Goal: Task Accomplishment & Management: Use online tool/utility

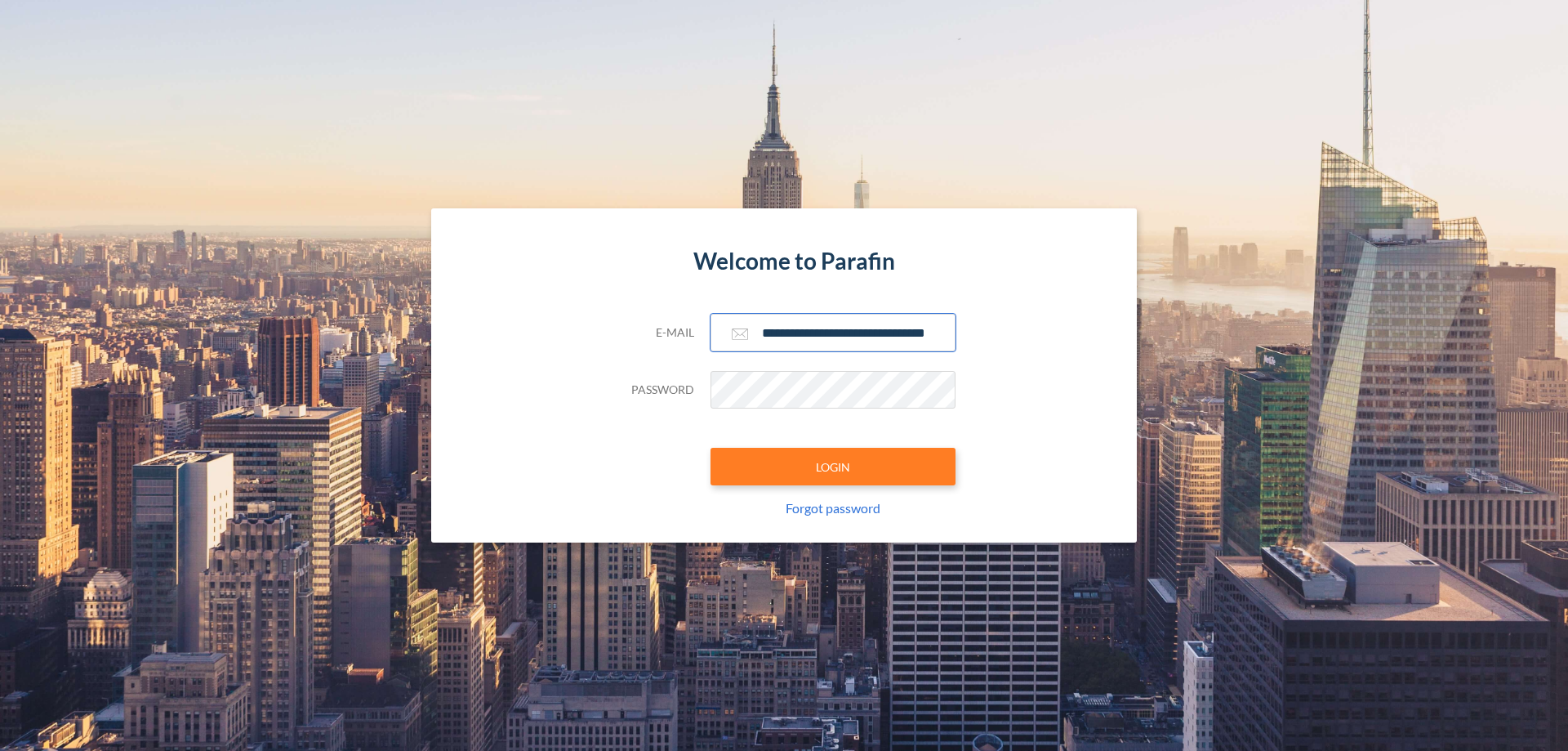
type input "**********"
click at [833, 467] on button "LOGIN" at bounding box center [833, 466] width 245 height 37
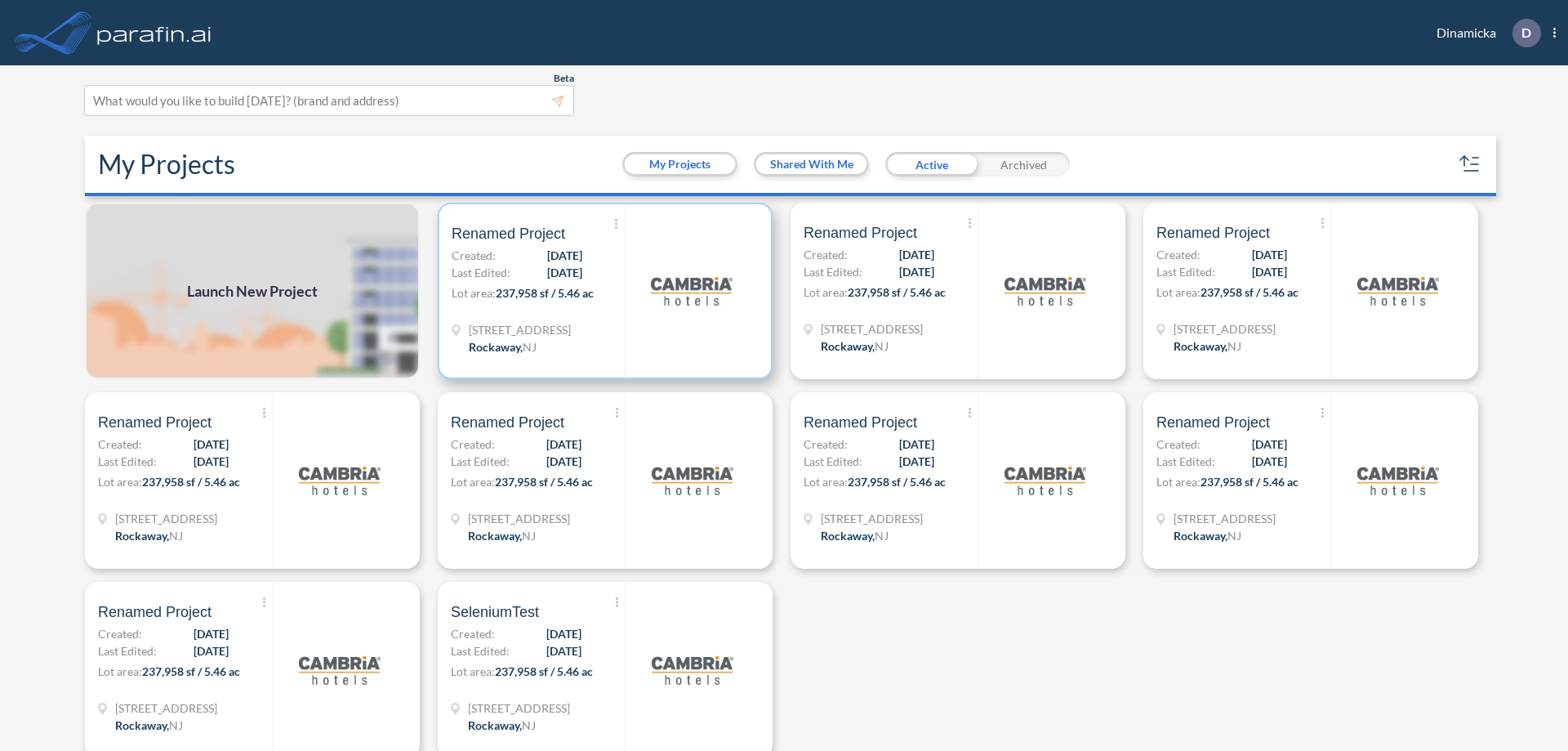
scroll to position [4, 0]
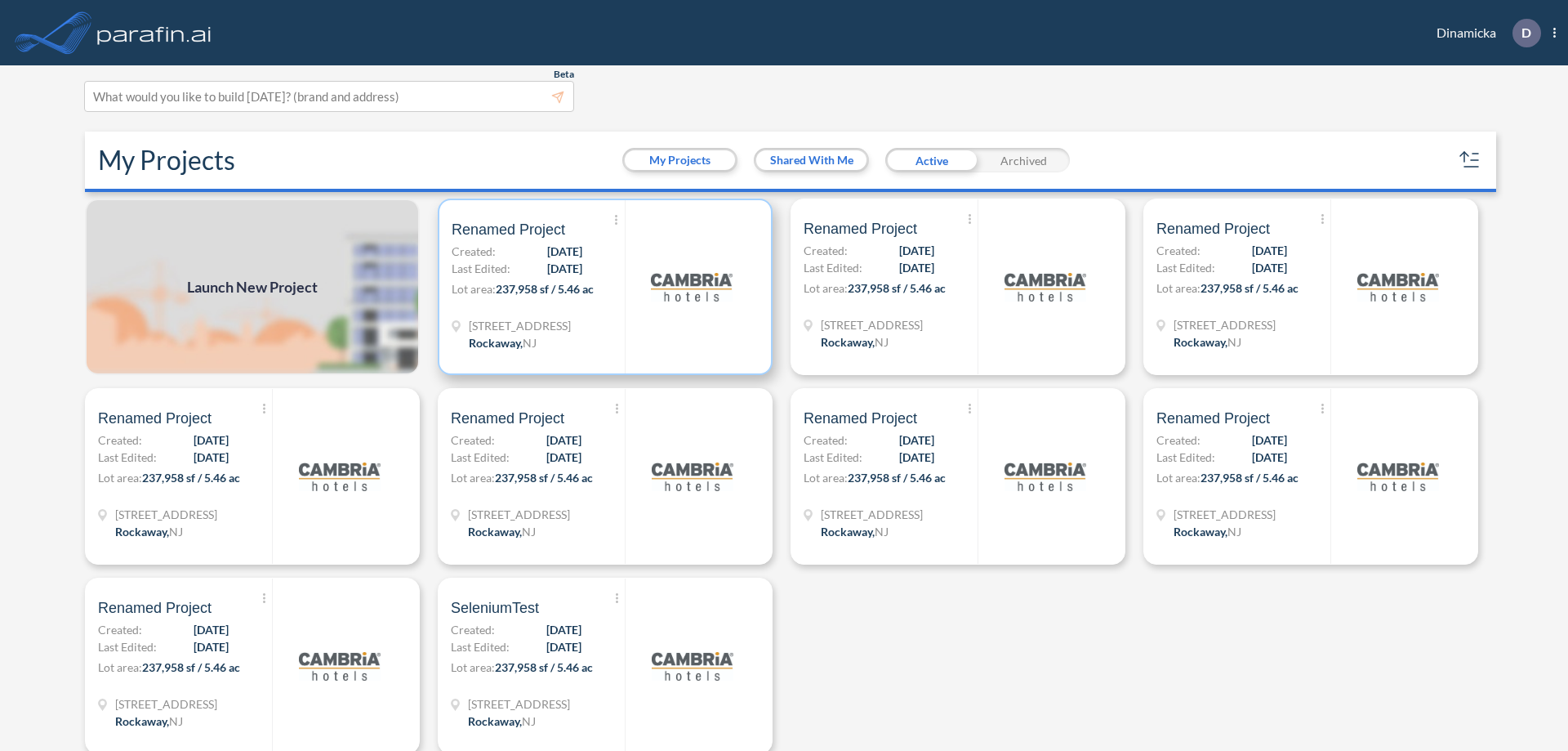
click at [602, 287] on p "Lot area: 237,958 sf / 5.46 ac" at bounding box center [538, 292] width 173 height 24
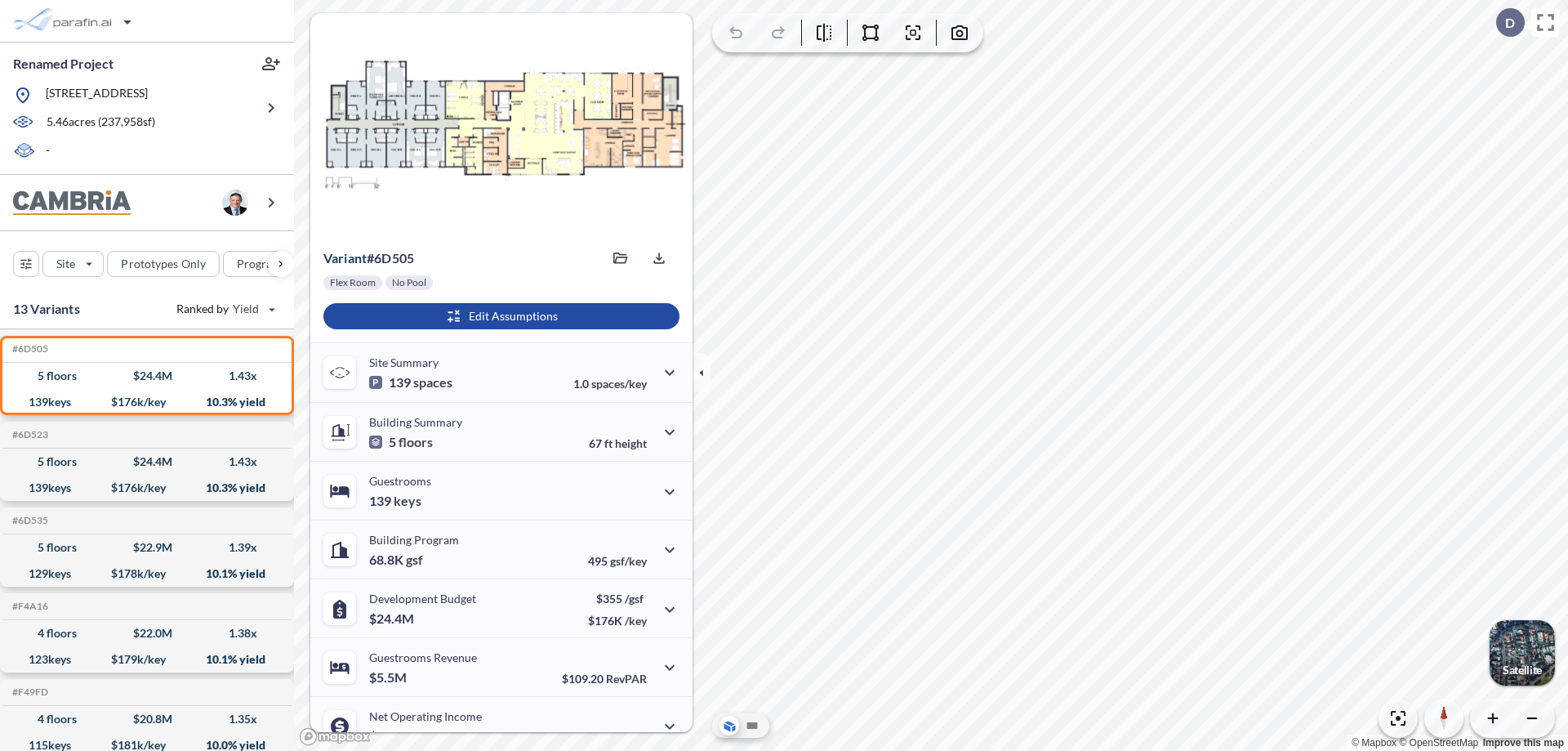
scroll to position [83, 0]
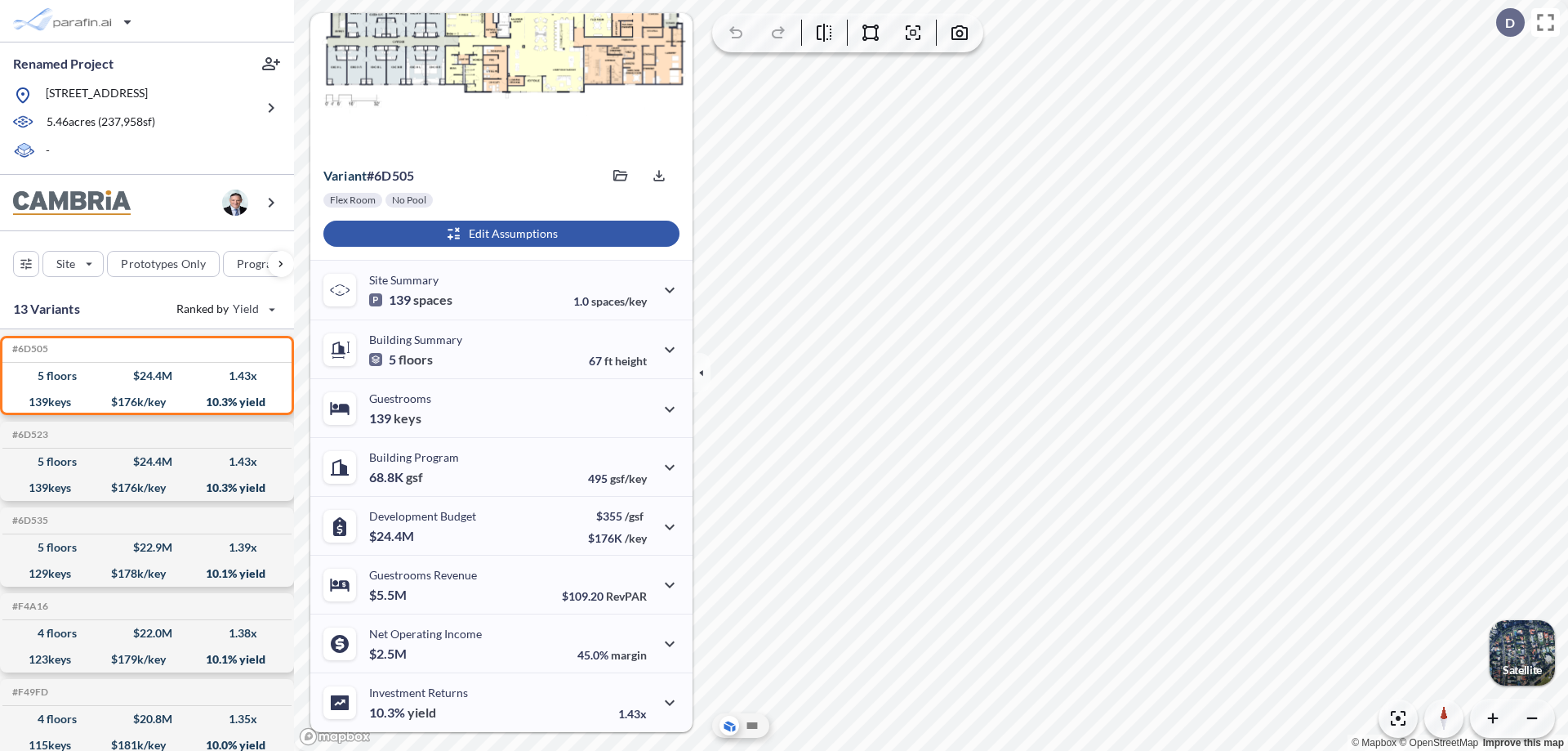
click at [499, 233] on div "button" at bounding box center [501, 233] width 356 height 26
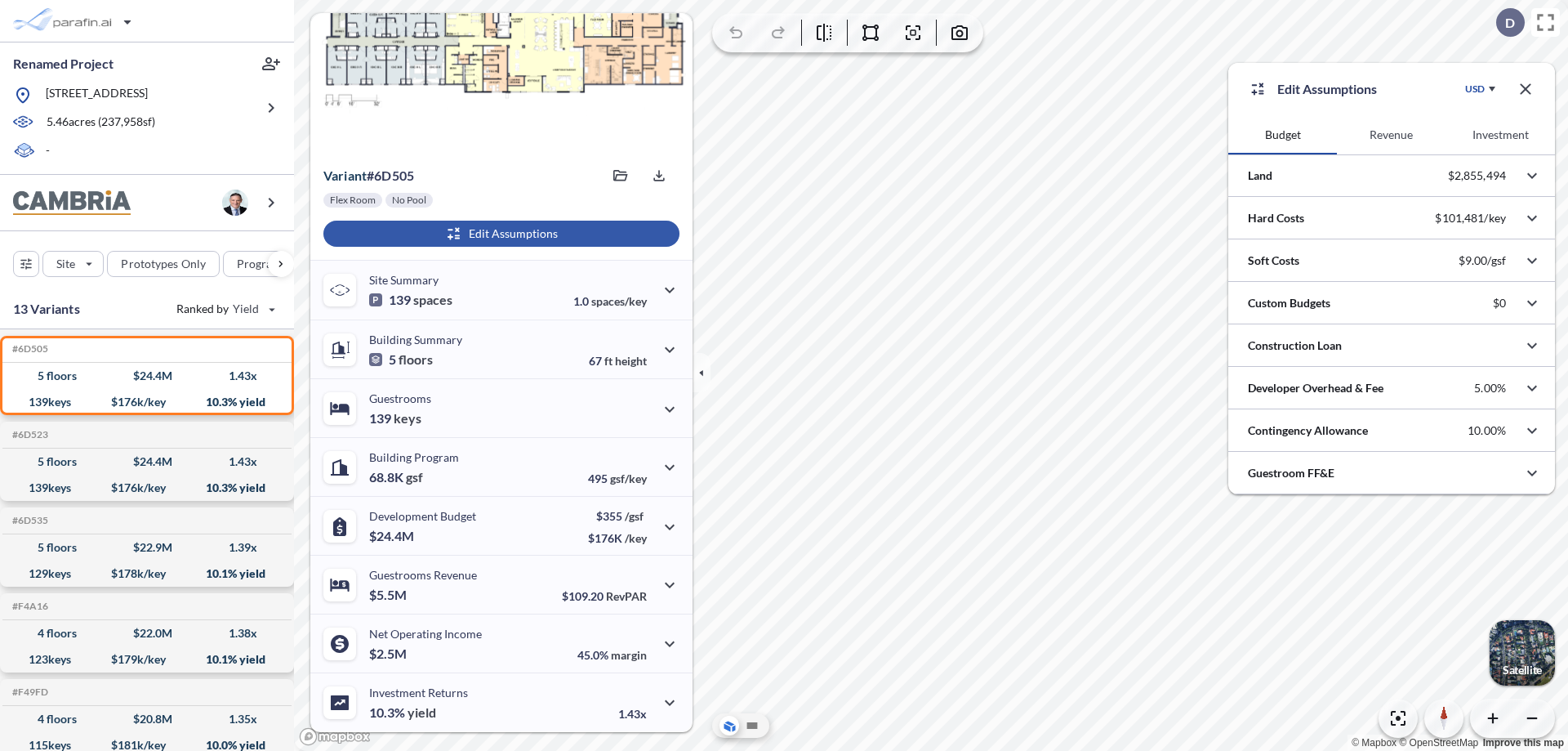
click at [1391, 134] on button "Revenue" at bounding box center [1391, 134] width 109 height 39
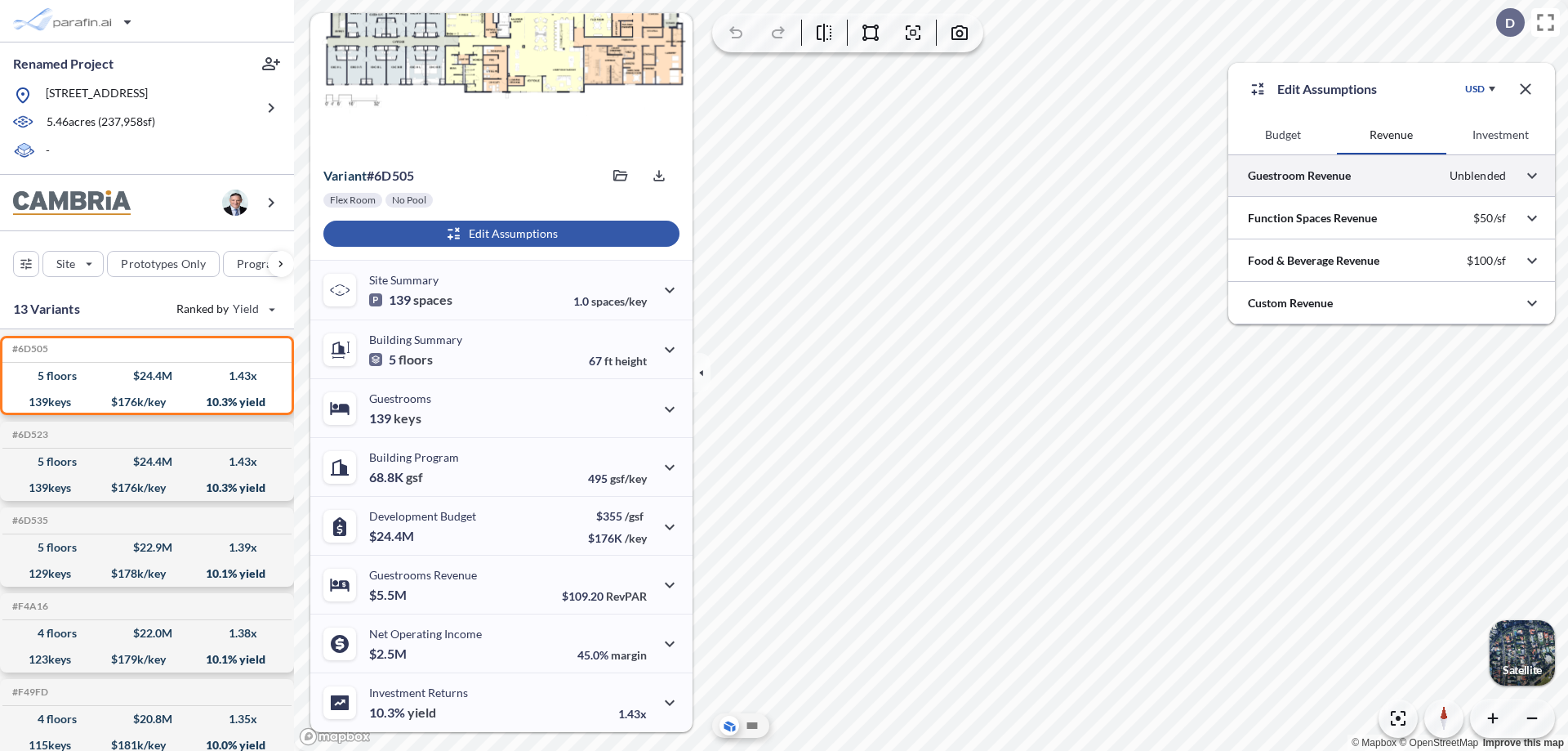
click at [1392, 175] on div at bounding box center [1391, 175] width 327 height 42
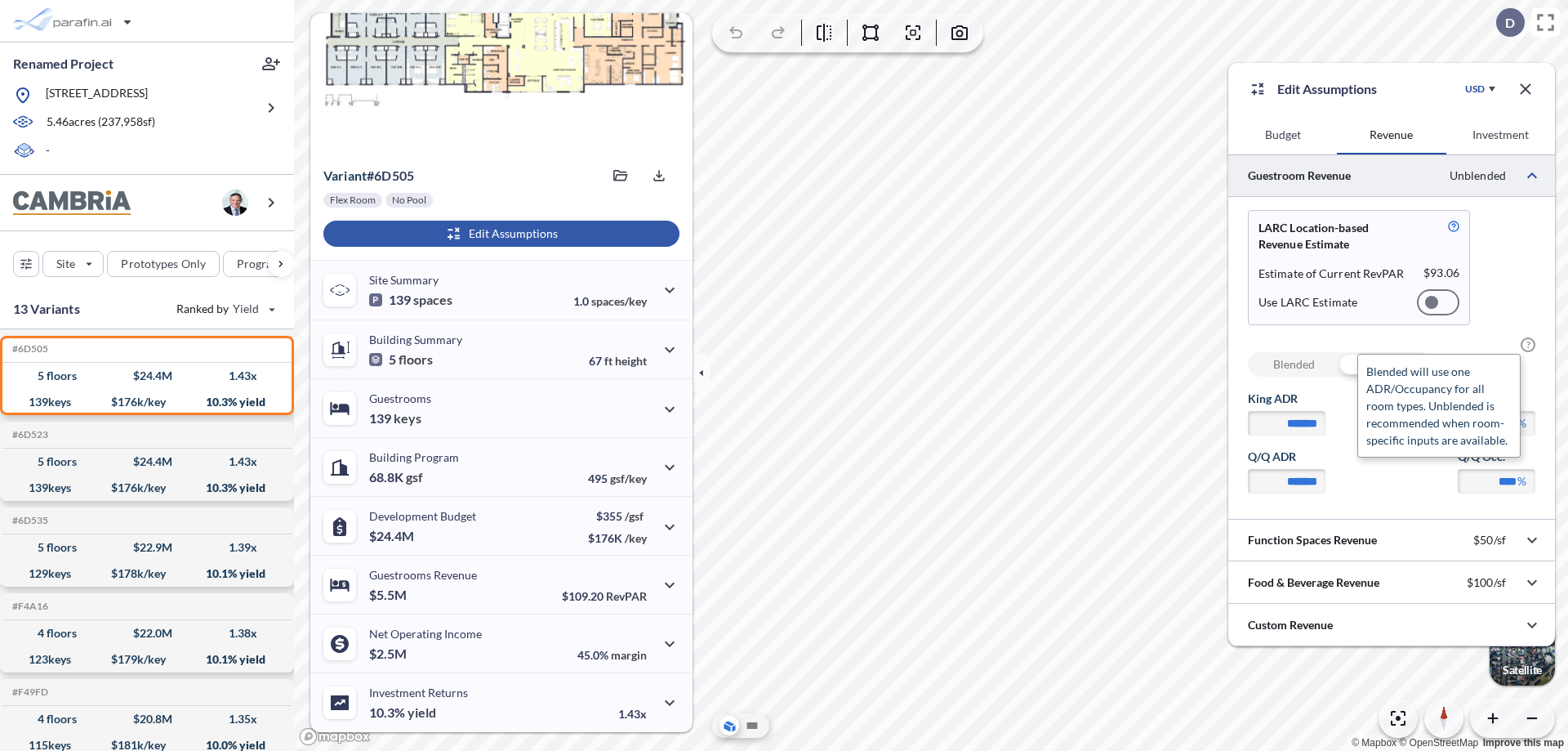
click at [1528, 345] on span "?" at bounding box center [1527, 344] width 14 height 14
